Goal: Check status

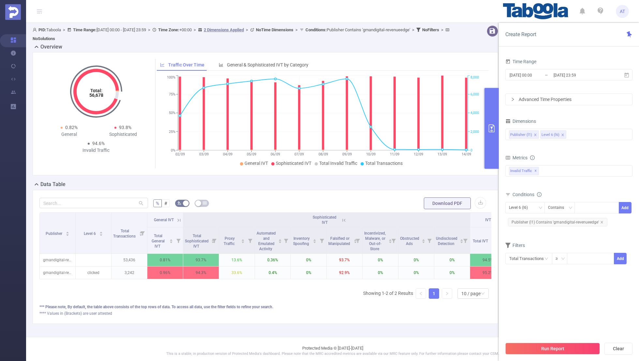
click at [178, 218] on icon at bounding box center [179, 220] width 6 height 6
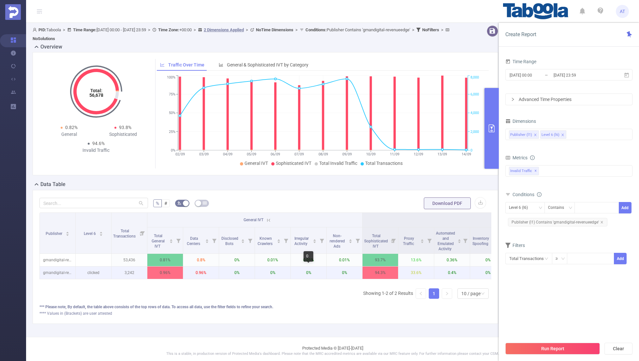
scroll to position [0, 195]
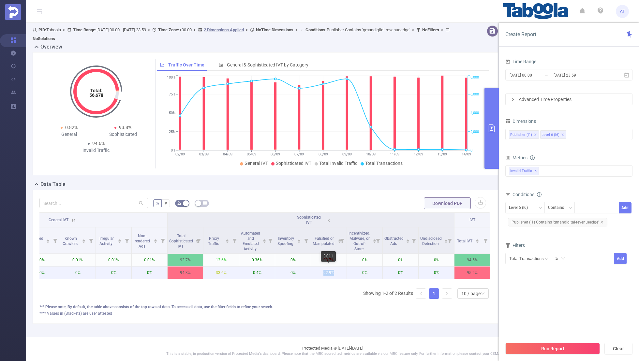
drag, startPoint x: 336, startPoint y: 271, endPoint x: 305, endPoint y: 271, distance: 31.0
click at [305, 271] on tr "gmandigital-revenueedge clicked 3,242 0.96% 0.96% 0% 0% 0% 0% 94.3% 33.6% 0.4% …" at bounding box center [167, 273] width 645 height 13
copy tr "95.2%"
drag, startPoint x: 476, startPoint y: 271, endPoint x: 453, endPoint y: 271, distance: 23.5
click at [453, 271] on tr "gmandigital-revenueedge clicked 3,242 0.96% 0.96% 0% 0% 0% 0% 94.3% 33.6% 0.4% …" at bounding box center [167, 273] width 645 height 13
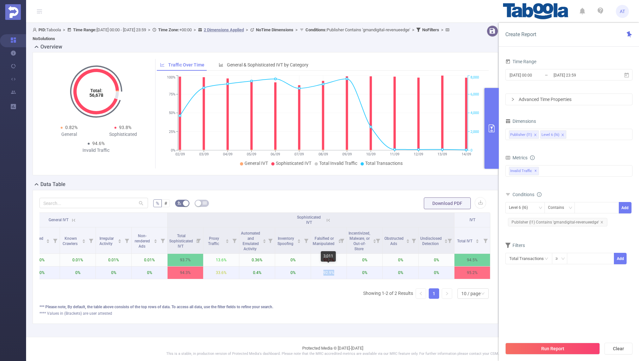
copy p "92.9%"
drag, startPoint x: 335, startPoint y: 270, endPoint x: 320, endPoint y: 270, distance: 14.7
click at [320, 270] on p "92.9%" at bounding box center [329, 273] width 36 height 12
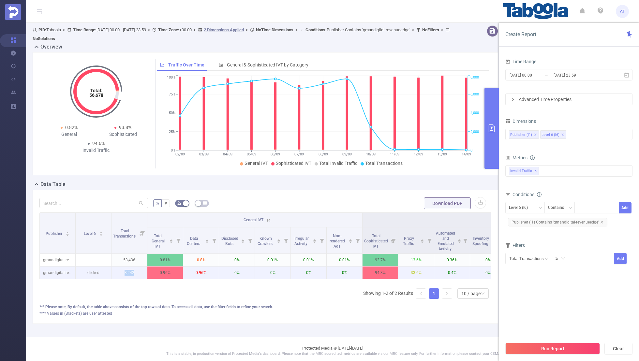
drag, startPoint x: 136, startPoint y: 272, endPoint x: 114, endPoint y: 272, distance: 21.5
click at [114, 272] on p "3,242" at bounding box center [129, 273] width 36 height 12
copy p "3,242"
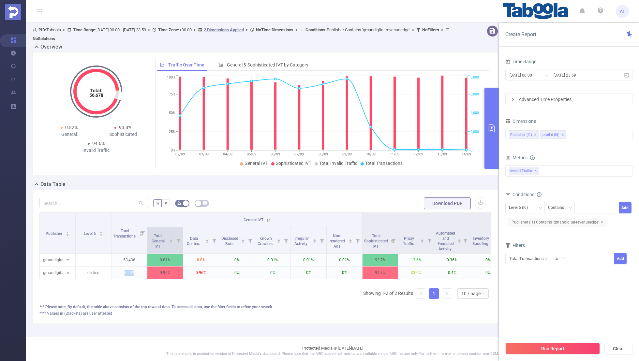
drag, startPoint x: 75, startPoint y: 238, endPoint x: 174, endPoint y: 240, distance: 98.8
click at [174, 240] on thead "Publisher Level 6 Total Transactions General IVT Sophisticated IVT IVT Total Ge…" at bounding box center [362, 233] width 645 height 41
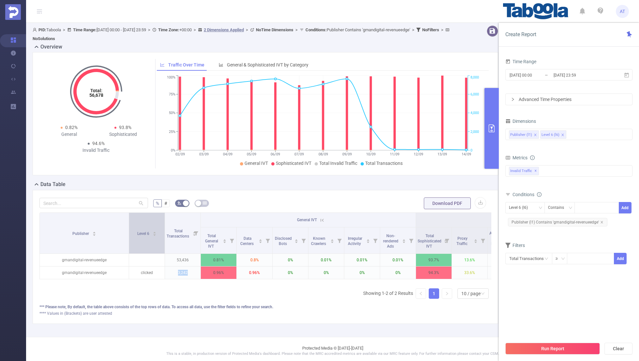
drag, startPoint x: 75, startPoint y: 228, endPoint x: 128, endPoint y: 232, distance: 53.6
click at [128, 227] on tr "Publisher Level 6 Total Transactions General IVT Sophisticated IVT IVT" at bounding box center [389, 220] width 699 height 15
